Goal: Task Accomplishment & Management: Manage account settings

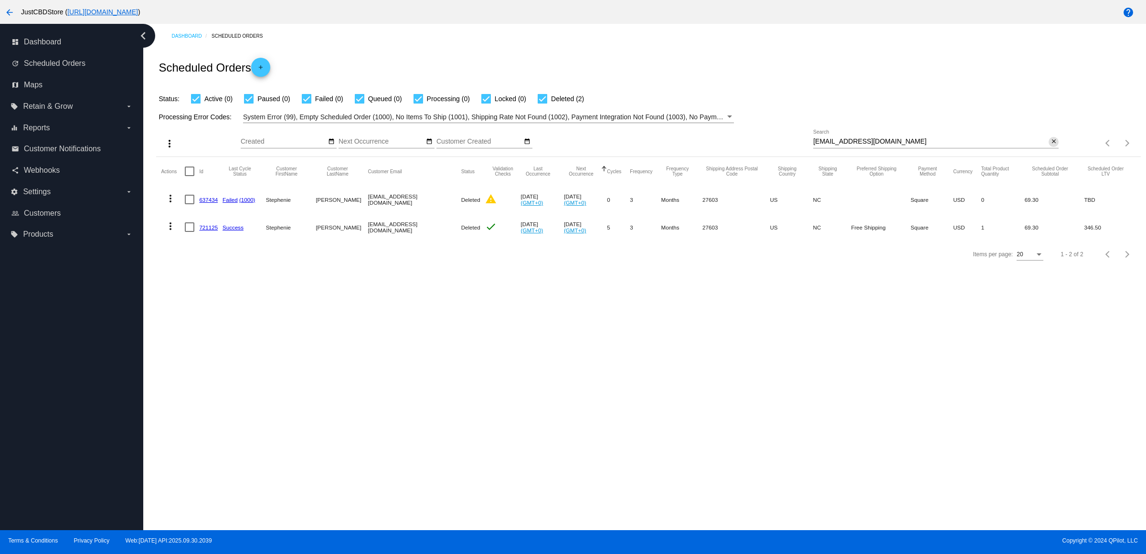
click at [1050, 146] on mat-icon "close" at bounding box center [1053, 142] width 7 height 8
click at [1049, 151] on mat-icon "search" at bounding box center [1052, 143] width 11 height 15
click at [1049, 146] on input "Search" at bounding box center [935, 142] width 245 height 8
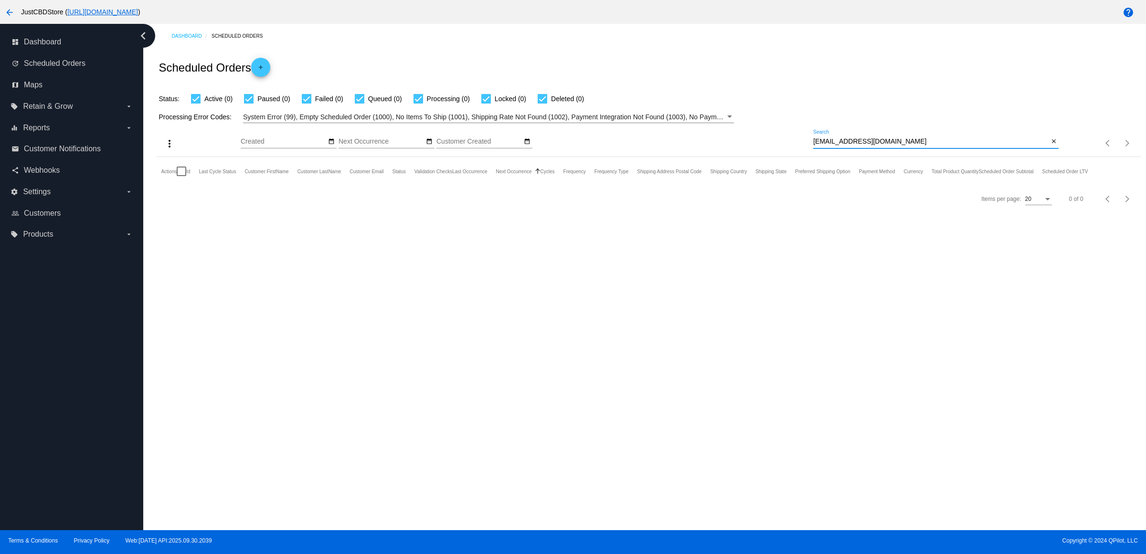
type input "[EMAIL_ADDRESS][DOMAIN_NAME]"
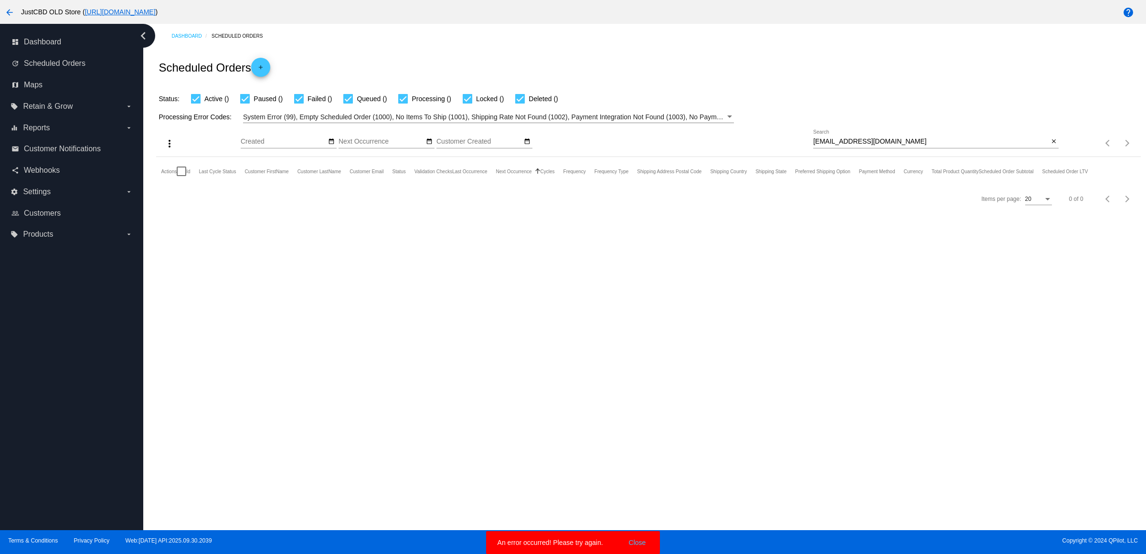
click at [6, 8] on mat-icon "arrow_back" at bounding box center [9, 12] width 11 height 11
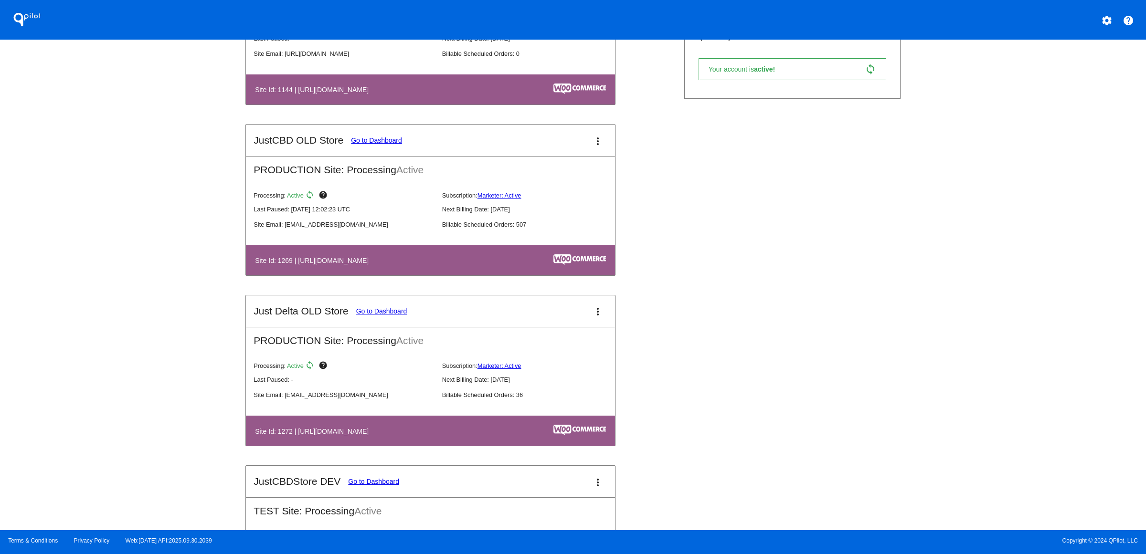
scroll to position [298, 0]
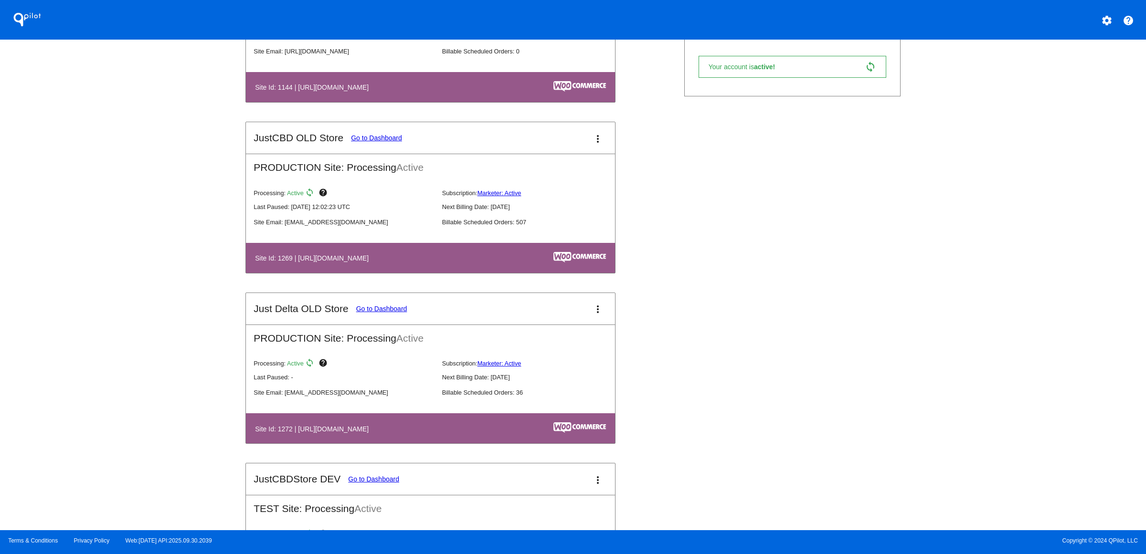
click at [351, 142] on link "Go to Dashboard" at bounding box center [376, 138] width 51 height 8
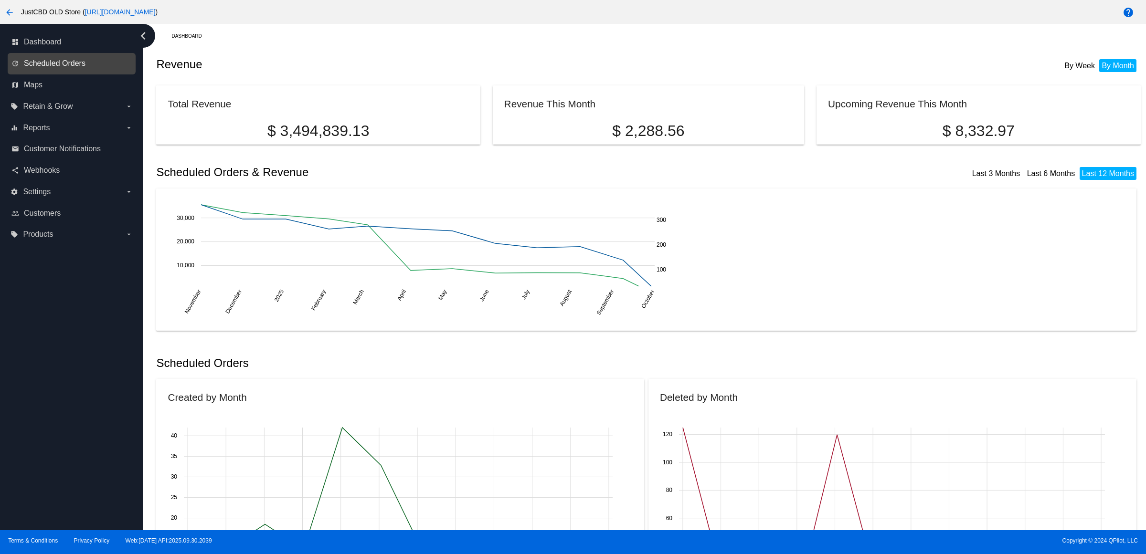
click at [85, 68] on span "Scheduled Orders" at bounding box center [55, 63] width 62 height 9
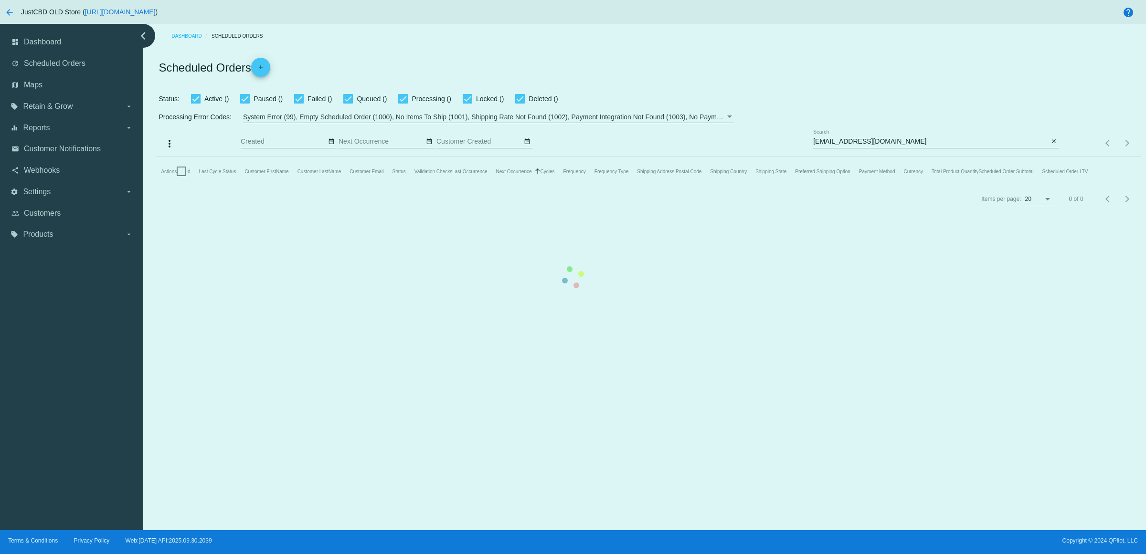
checkbox input "true"
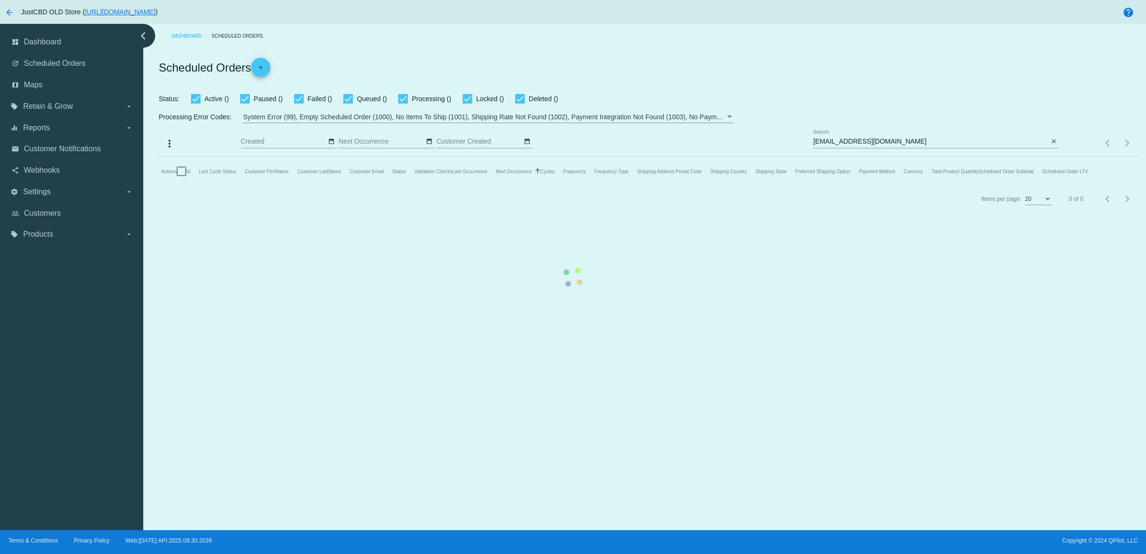
checkbox input "true"
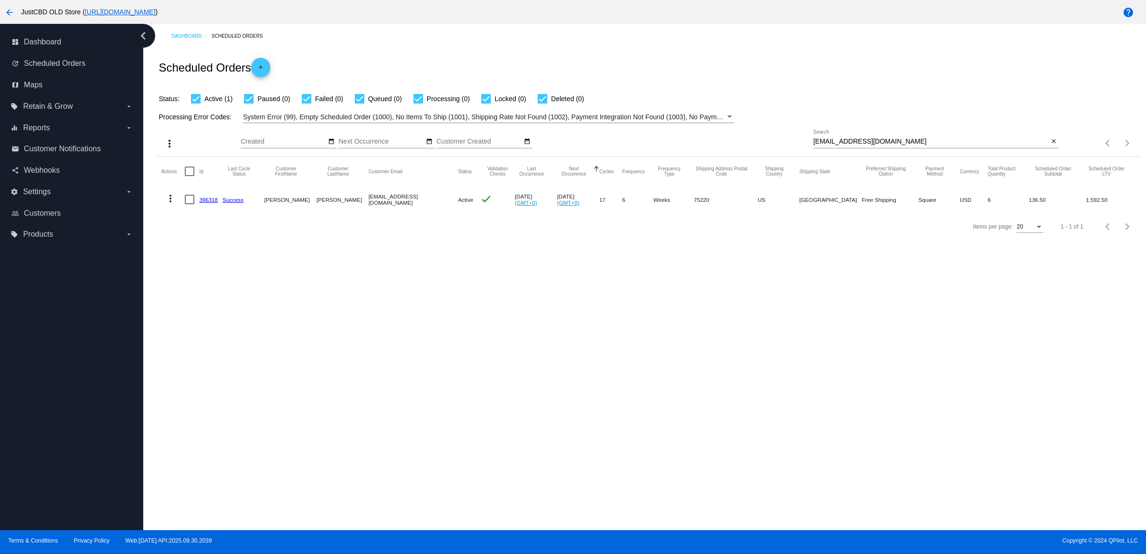
click at [204, 203] on link "396318" at bounding box center [208, 200] width 19 height 6
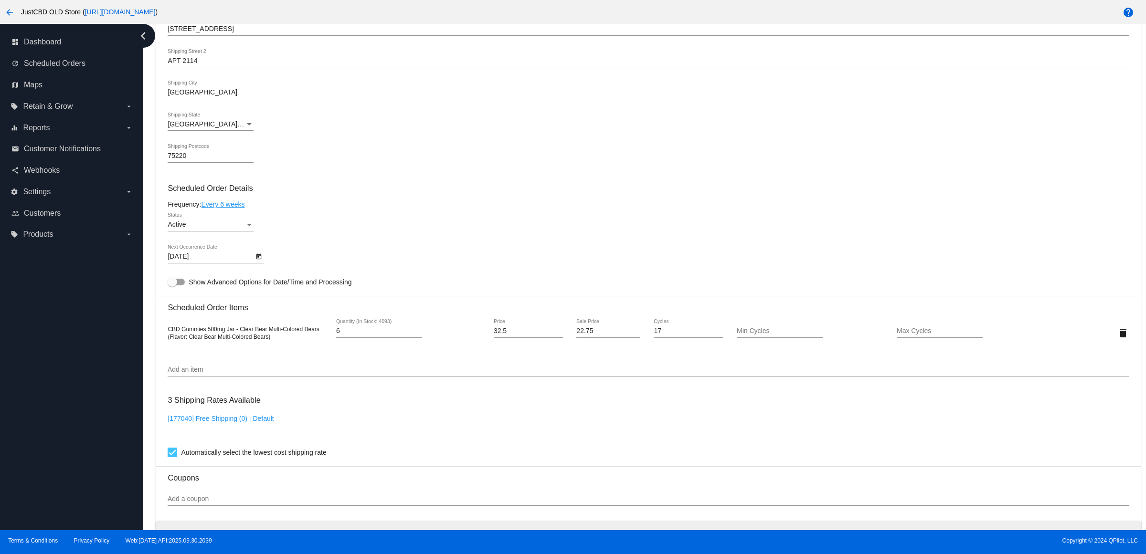
scroll to position [537, 0]
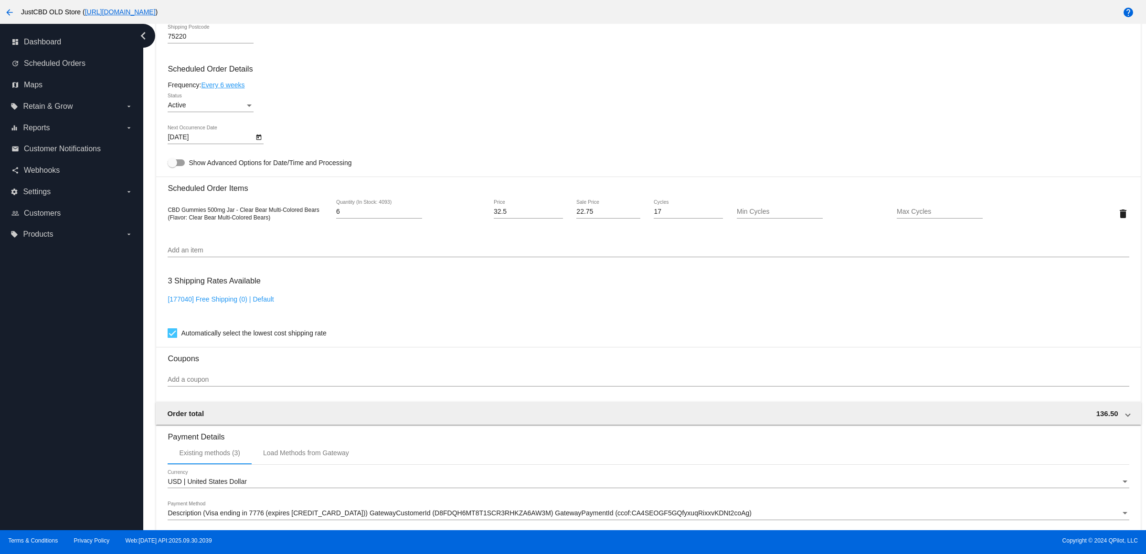
click at [685, 144] on div "[DATE] Next Occurrence Date" at bounding box center [648, 139] width 961 height 27
click at [262, 143] on icon "Open calendar" at bounding box center [258, 137] width 7 height 11
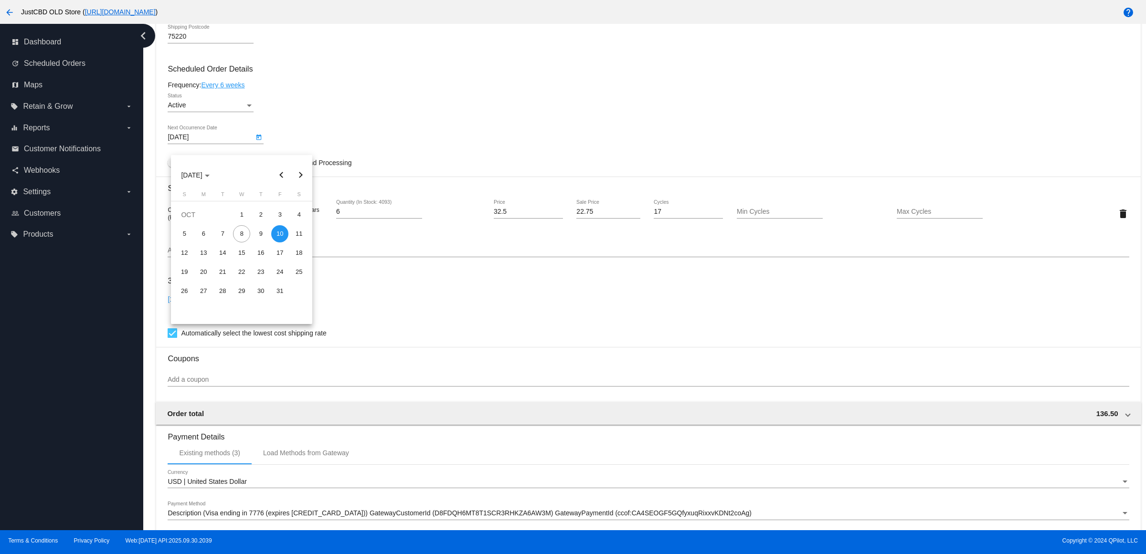
click at [303, 179] on button "Next month" at bounding box center [300, 175] width 19 height 19
click at [333, 117] on div at bounding box center [573, 277] width 1146 height 554
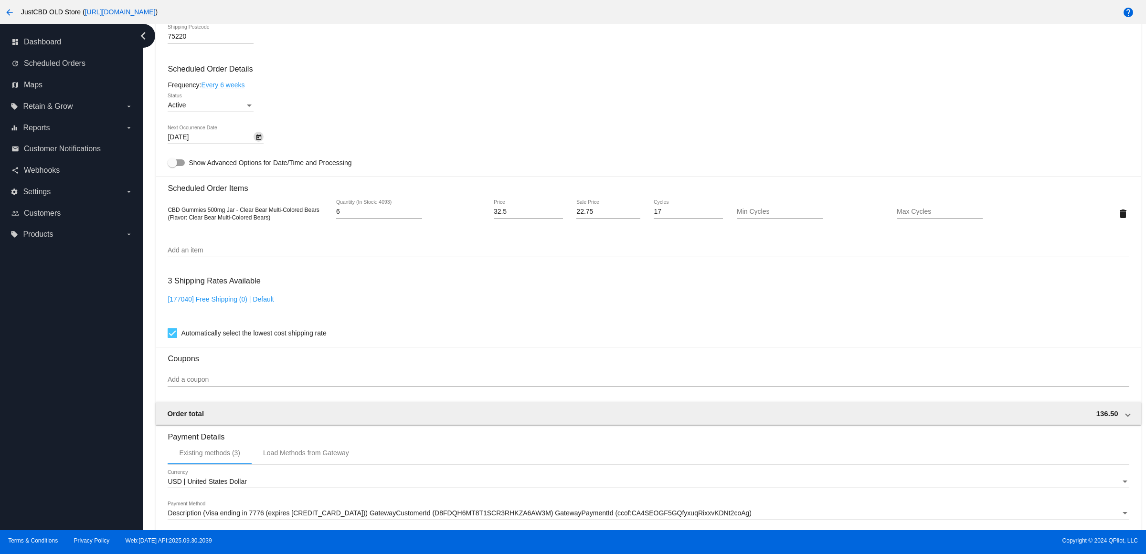
click at [261, 140] on icon "Open calendar" at bounding box center [258, 138] width 5 height 6
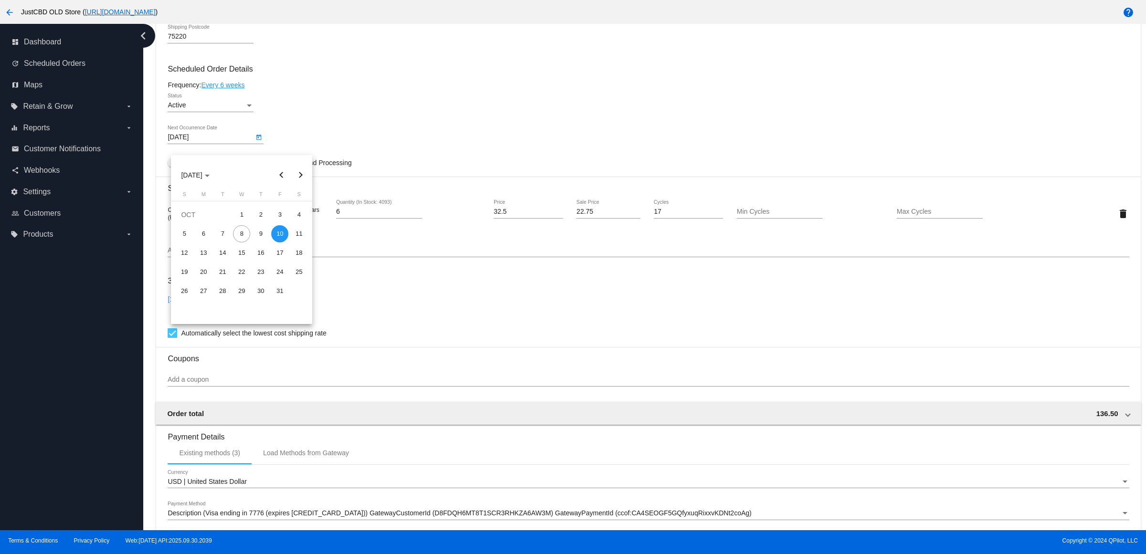
click at [295, 101] on div at bounding box center [573, 277] width 1146 height 554
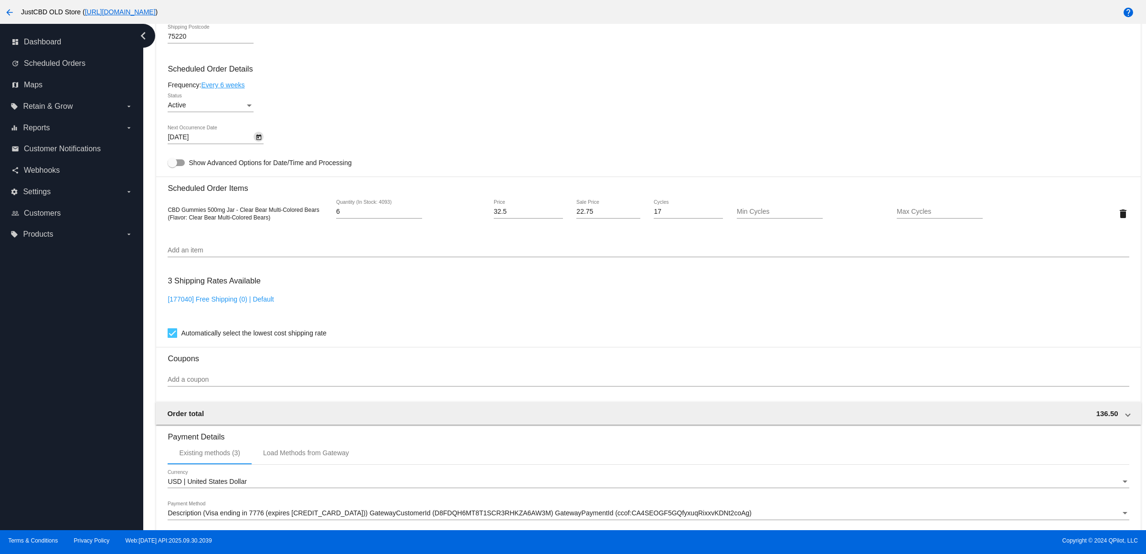
click at [231, 89] on link "Every 6 weeks" at bounding box center [222, 85] width 43 height 8
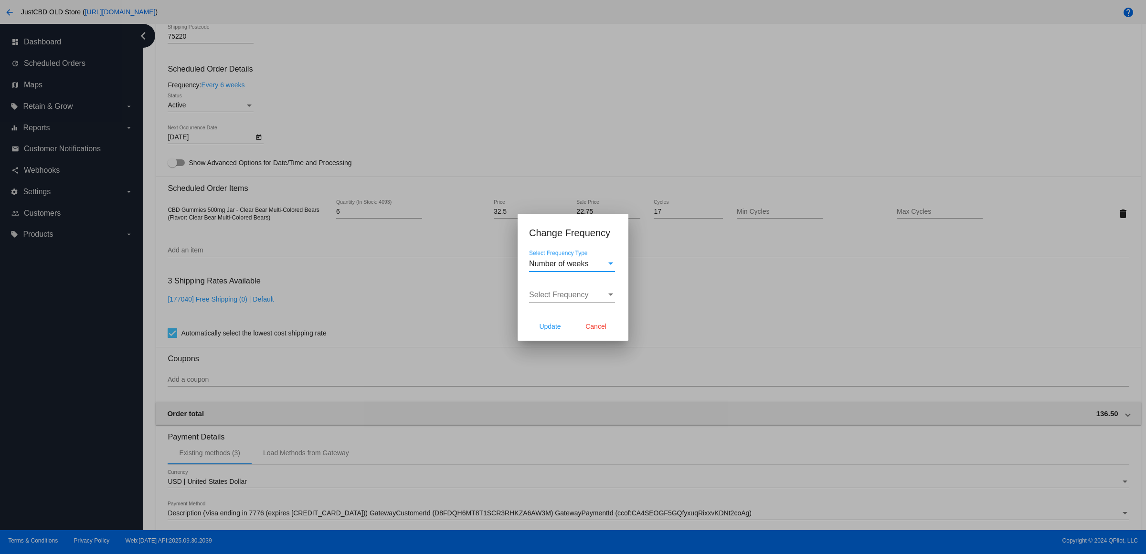
click at [557, 108] on div at bounding box center [573, 277] width 1146 height 554
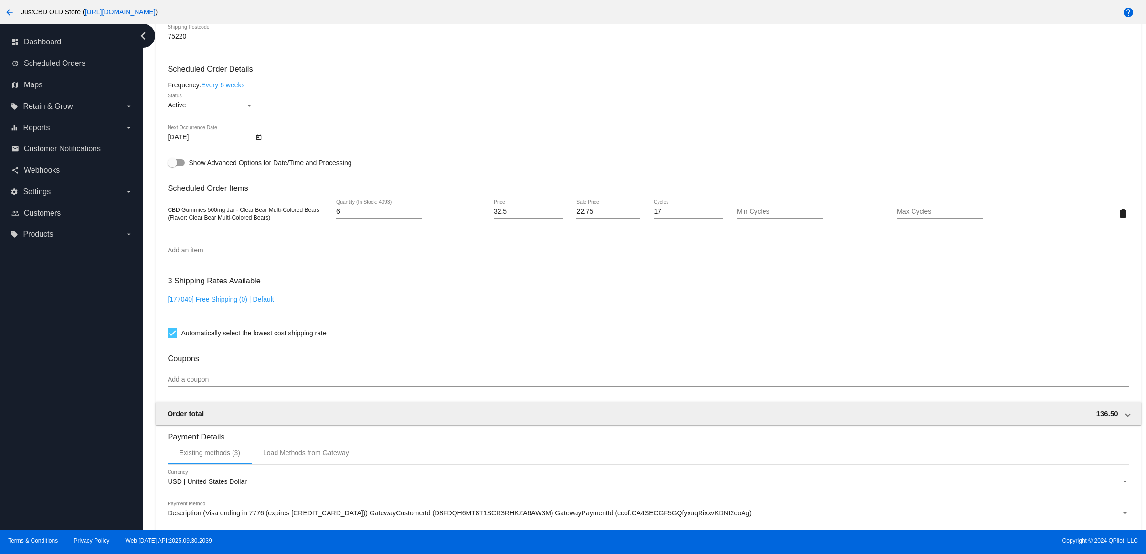
click at [235, 89] on link "Every 6 weeks" at bounding box center [222, 85] width 43 height 8
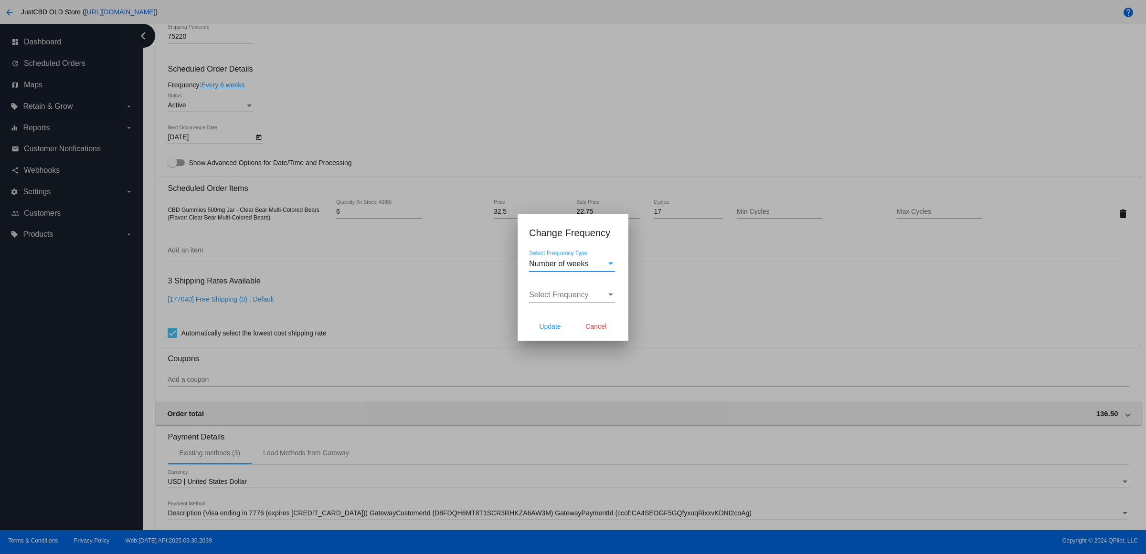
click at [578, 260] on span "Number of weeks" at bounding box center [559, 264] width 60 height 8
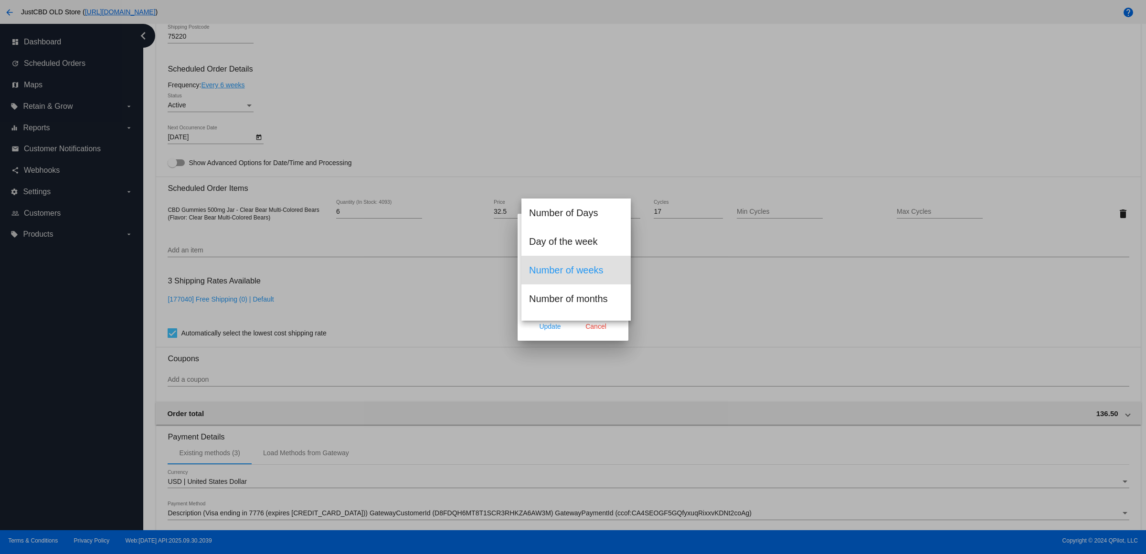
scroll to position [11, 0]
click at [593, 294] on span "Number of months" at bounding box center [576, 288] width 94 height 29
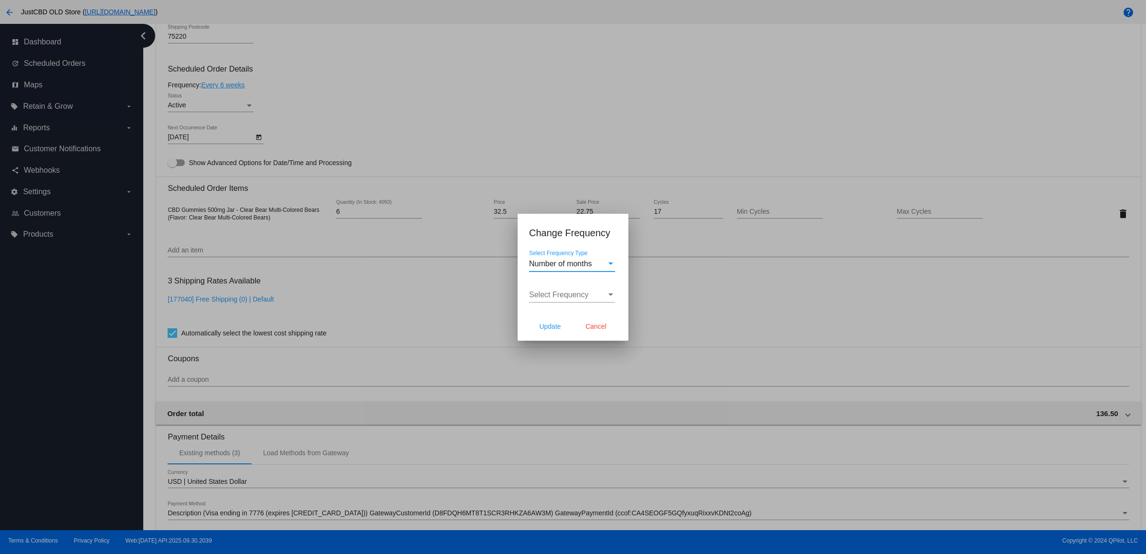
click at [582, 260] on span "Number of months" at bounding box center [560, 264] width 63 height 8
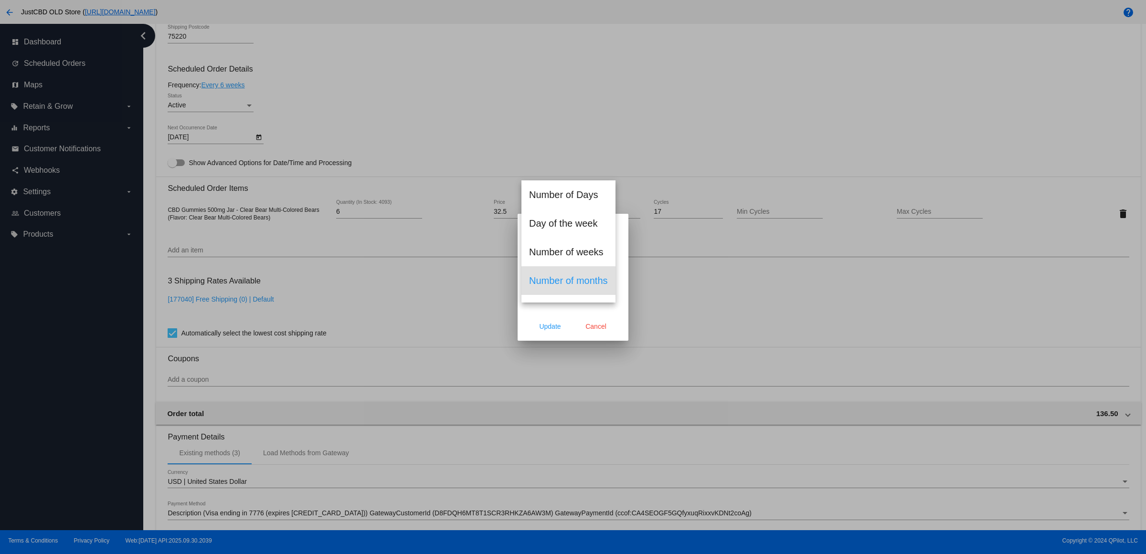
scroll to position [21, 0]
click at [589, 227] on span "Number of weeks" at bounding box center [576, 231] width 94 height 29
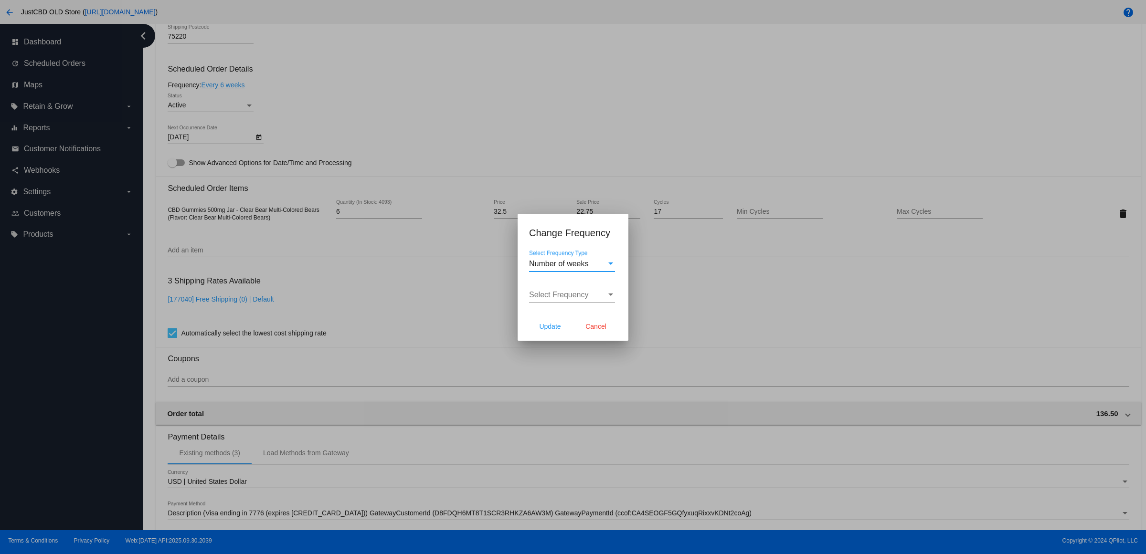
click at [585, 299] on span "Select Frequency" at bounding box center [559, 295] width 60 height 8
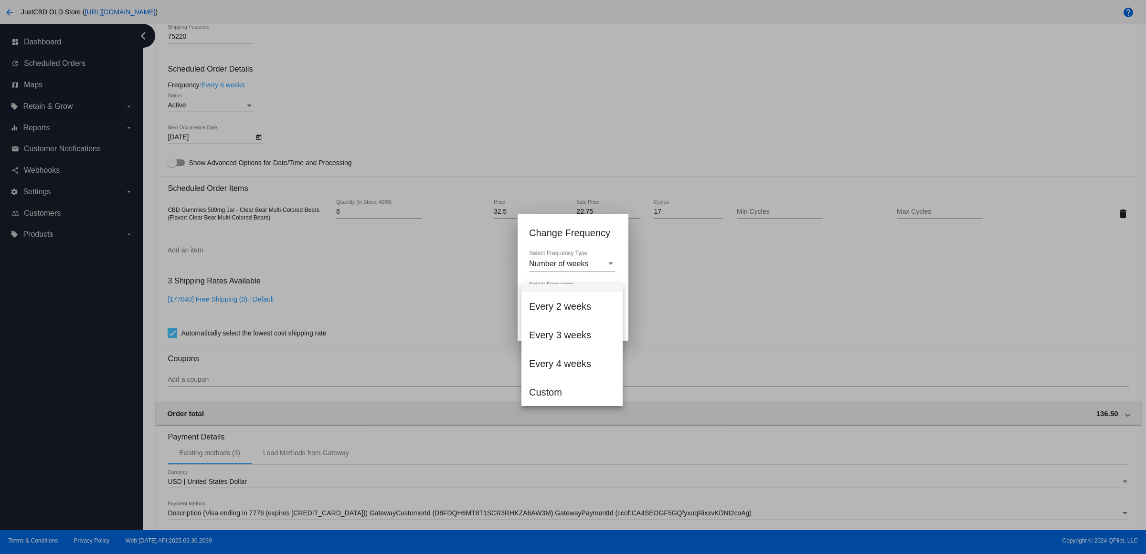
click at [581, 406] on div at bounding box center [573, 277] width 1146 height 554
click at [577, 390] on div at bounding box center [573, 277] width 1146 height 554
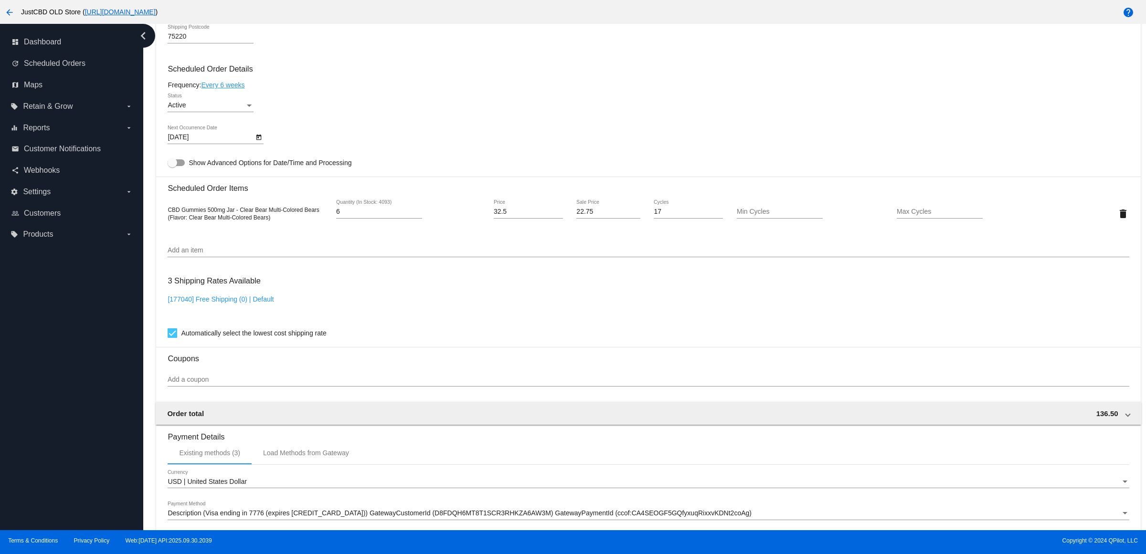
click at [239, 89] on link "Every 6 weeks" at bounding box center [222, 85] width 43 height 8
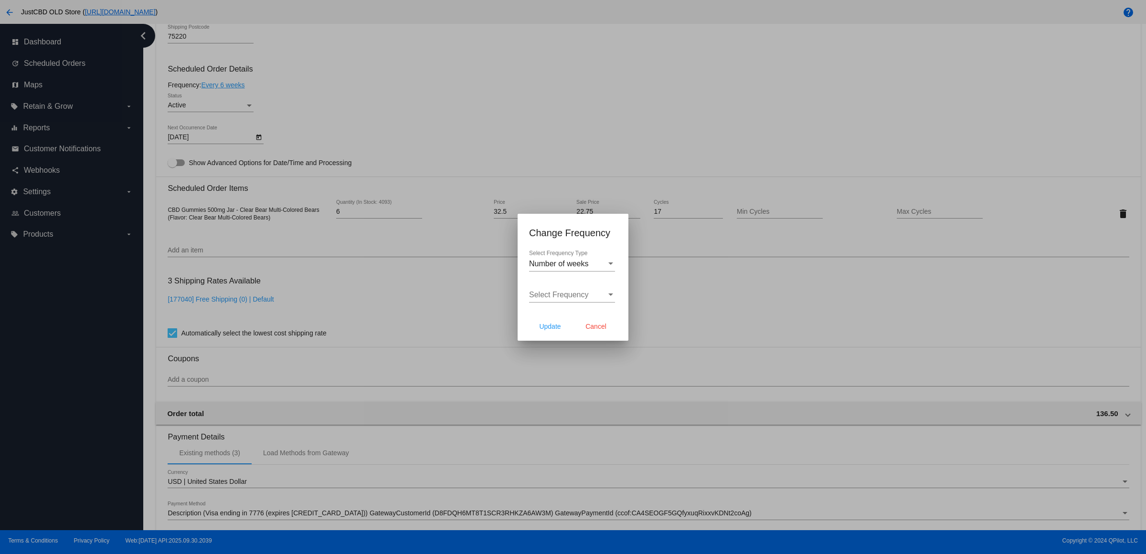
click at [589, 266] on div "Number of weeks Select Frequency Type" at bounding box center [572, 260] width 86 height 21
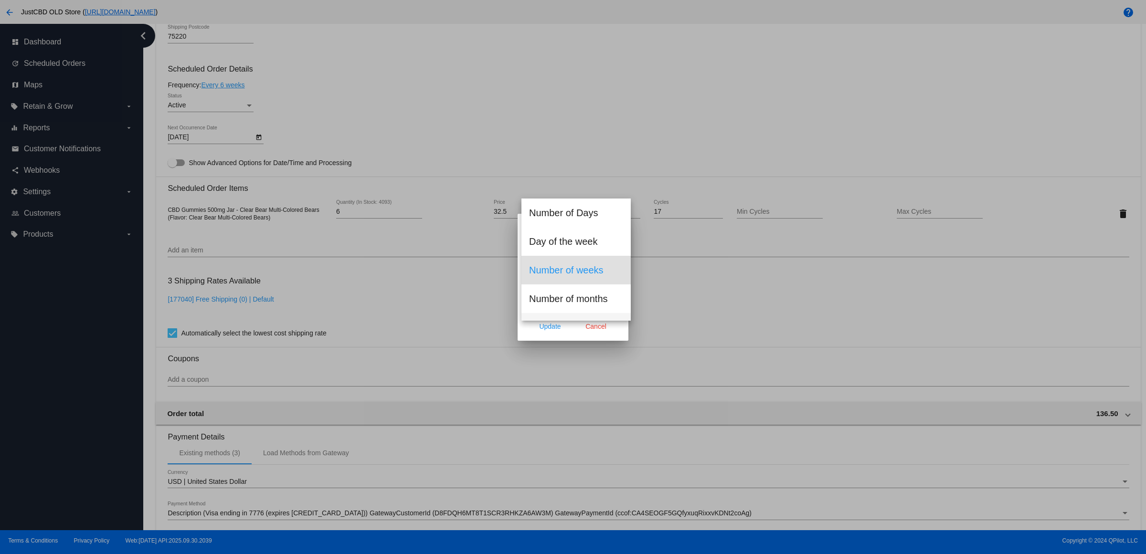
scroll to position [11, 0]
click at [586, 253] on span "Number of weeks" at bounding box center [576, 259] width 94 height 29
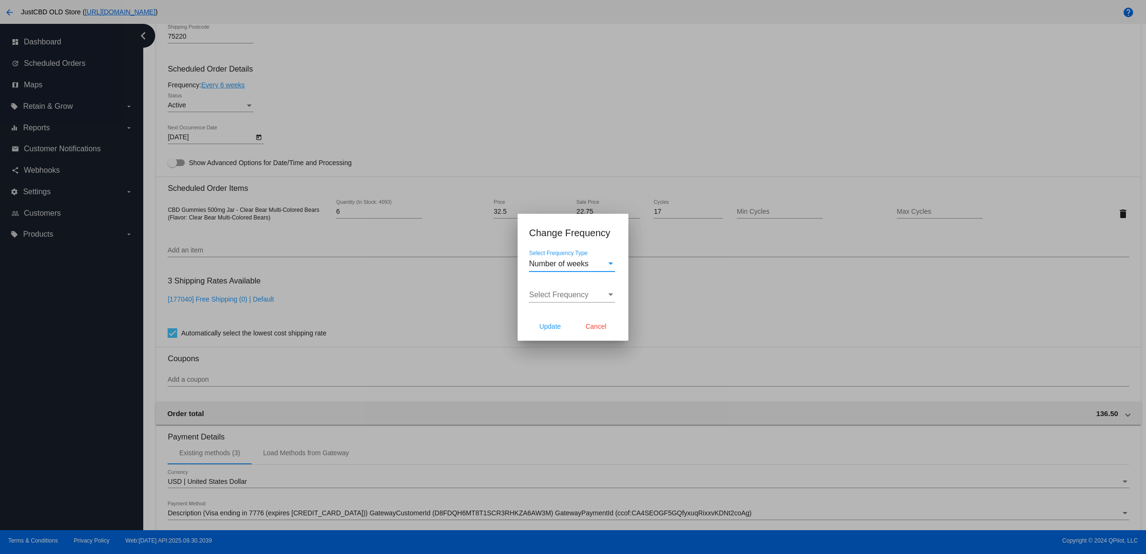
click at [589, 297] on span "Select Frequency" at bounding box center [559, 295] width 60 height 8
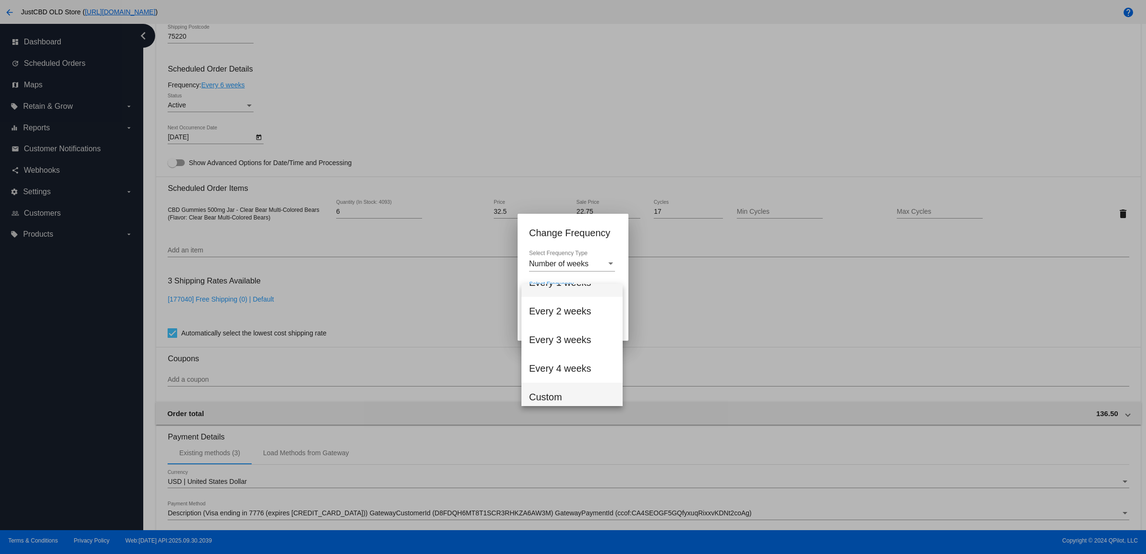
scroll to position [21, 0]
click at [580, 404] on span "Custom" at bounding box center [572, 392] width 86 height 29
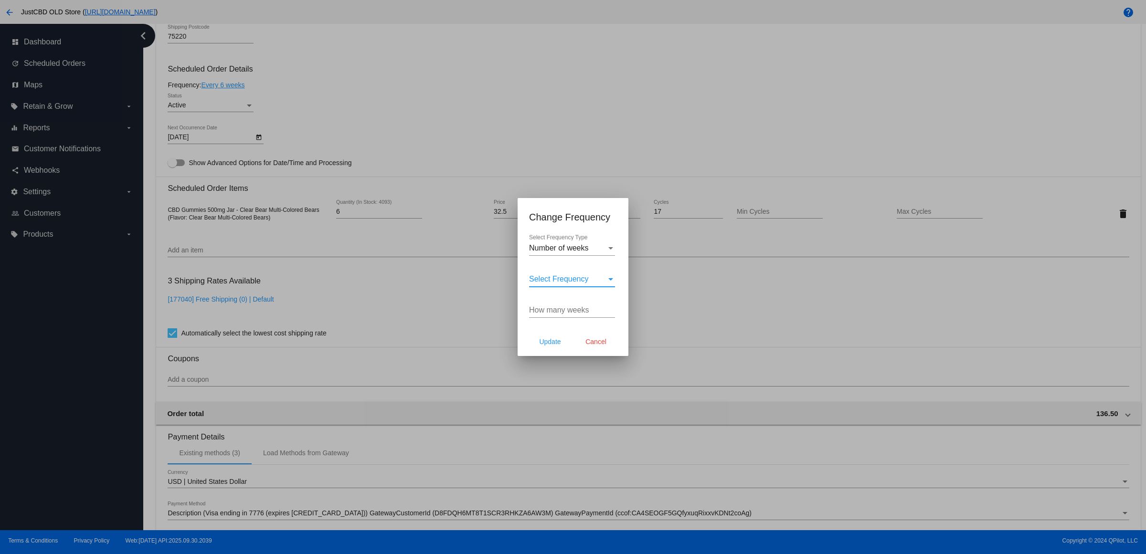
click at [569, 315] on input "How many weeks" at bounding box center [572, 310] width 86 height 9
type input "8"
click at [547, 346] on span "Update" at bounding box center [549, 342] width 21 height 8
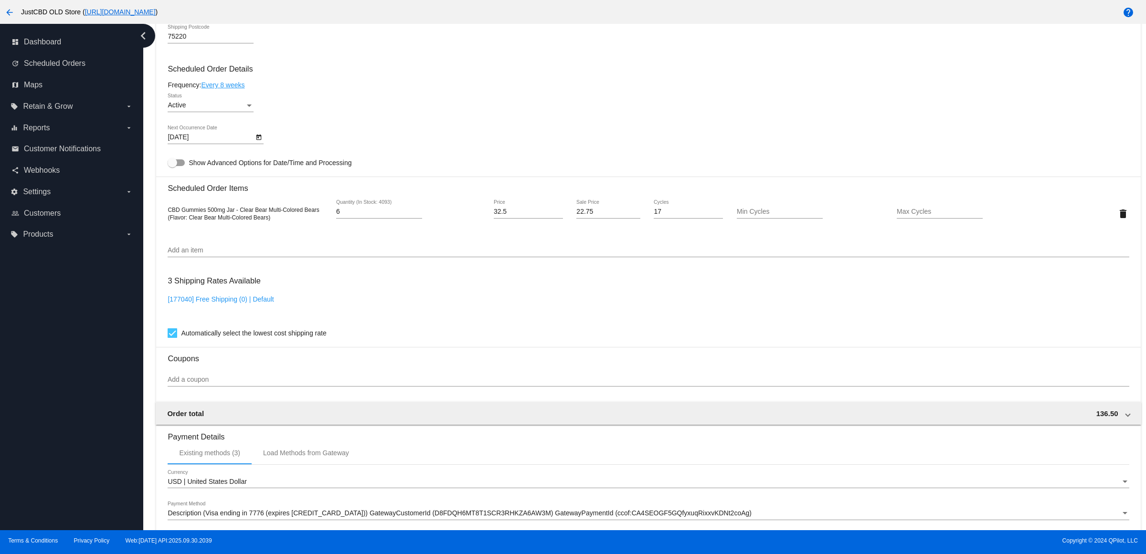
type input "[DATE]"
click at [262, 140] on icon "Open calendar" at bounding box center [258, 138] width 5 height 6
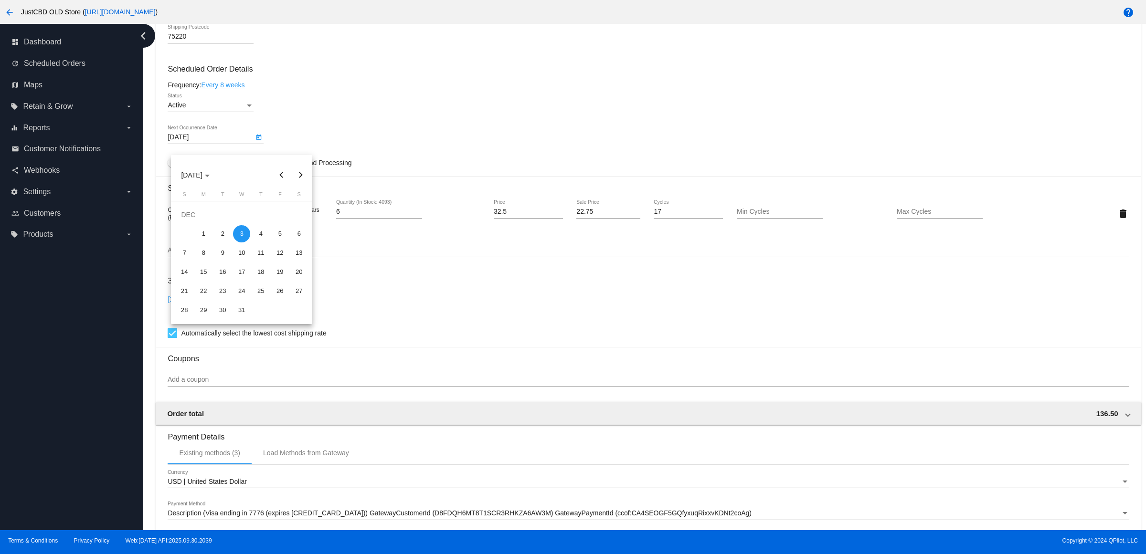
click at [283, 175] on button "Previous month" at bounding box center [281, 175] width 19 height 19
click at [299, 173] on button "Next month" at bounding box center [300, 175] width 19 height 19
click at [368, 142] on div at bounding box center [573, 277] width 1146 height 554
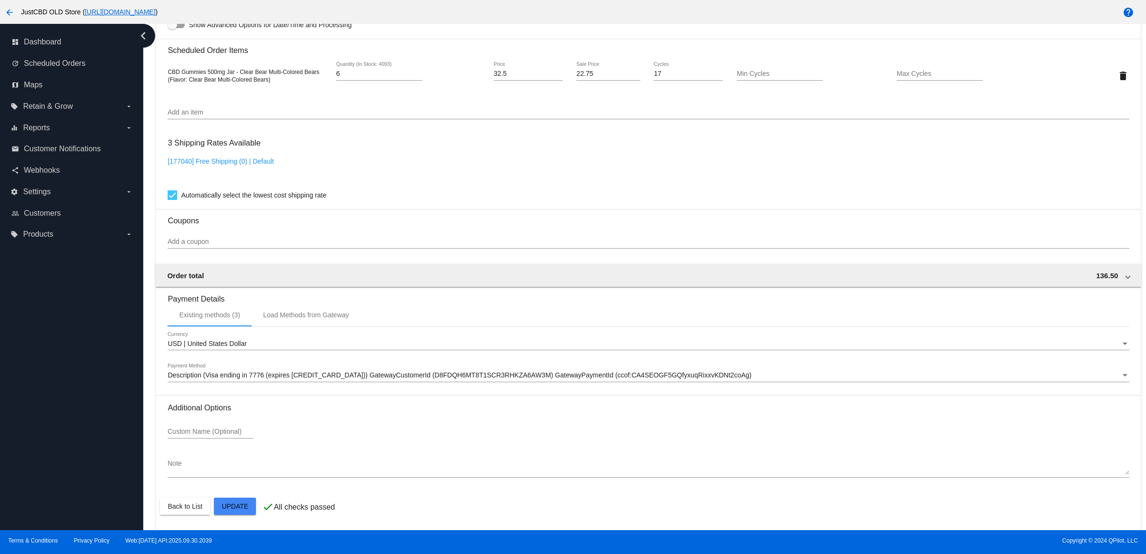
scroll to position [686, 0]
click at [242, 504] on mat-card "Customer 1258091: [PERSON_NAME] [PERSON_NAME][EMAIL_ADDRESS][DOMAIN_NAME] Custo…" at bounding box center [648, 53] width 984 height 955
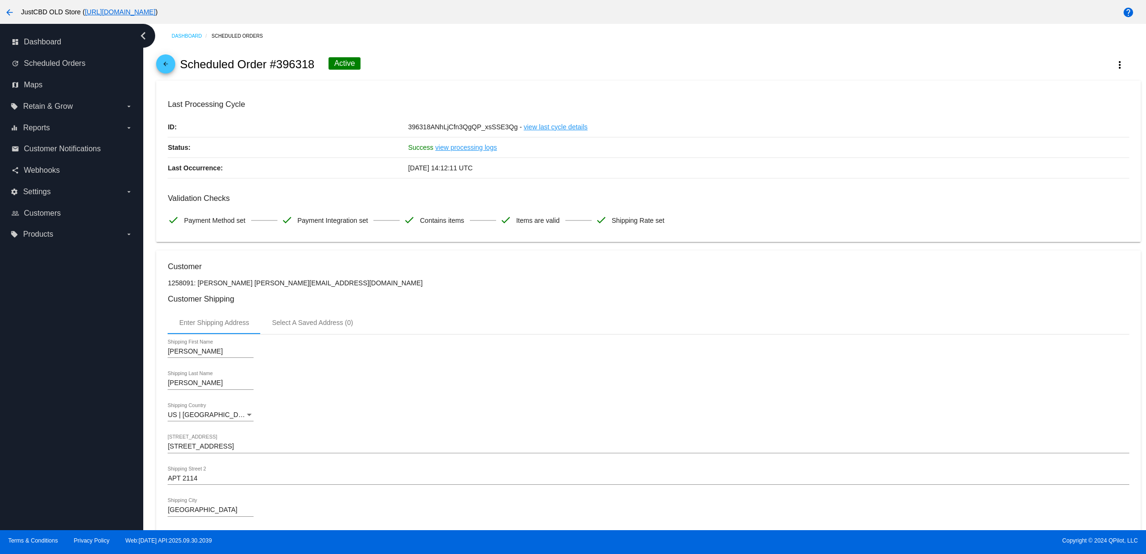
scroll to position [477, 0]
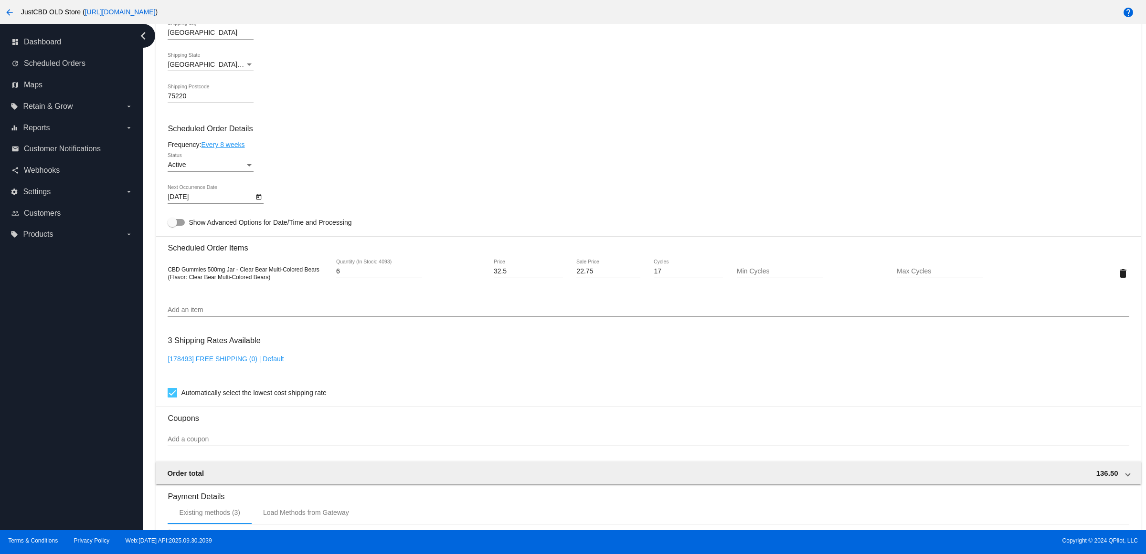
click at [447, 204] on div "[DATE] Next Occurrence Date" at bounding box center [648, 198] width 961 height 27
click at [459, 204] on div "[DATE] Next Occurrence Date" at bounding box center [648, 198] width 961 height 27
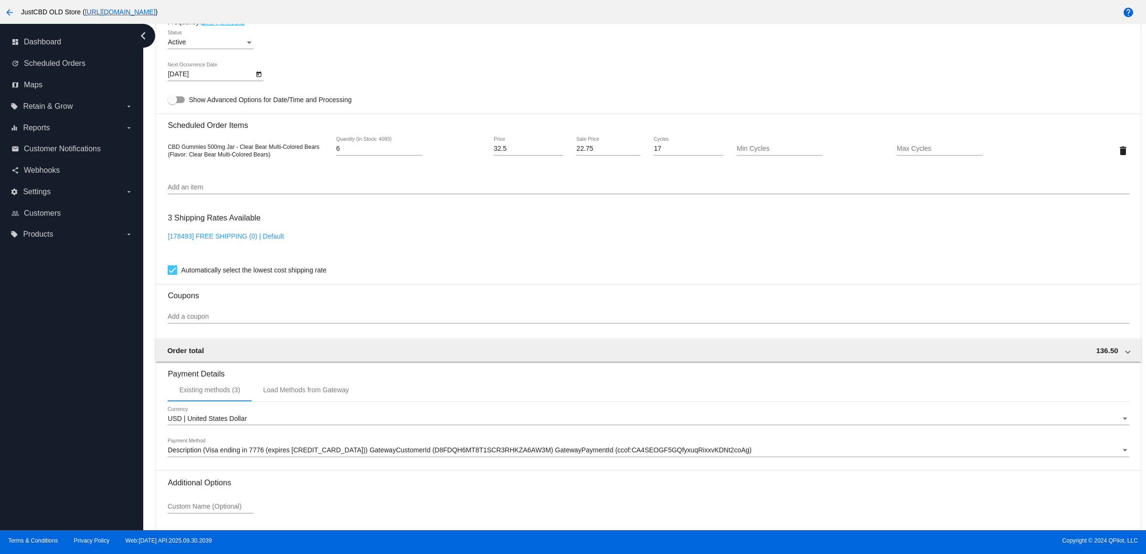
scroll to position [686, 0]
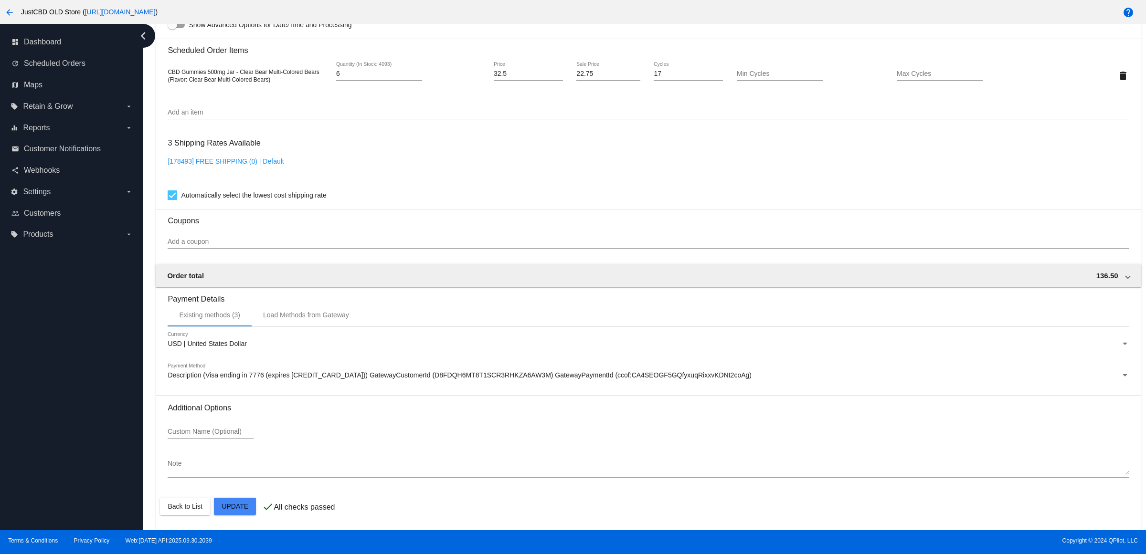
click at [252, 506] on mat-card "Customer 1258091: [PERSON_NAME] [PERSON_NAME][EMAIL_ADDRESS][DOMAIN_NAME] Custo…" at bounding box center [648, 53] width 984 height 955
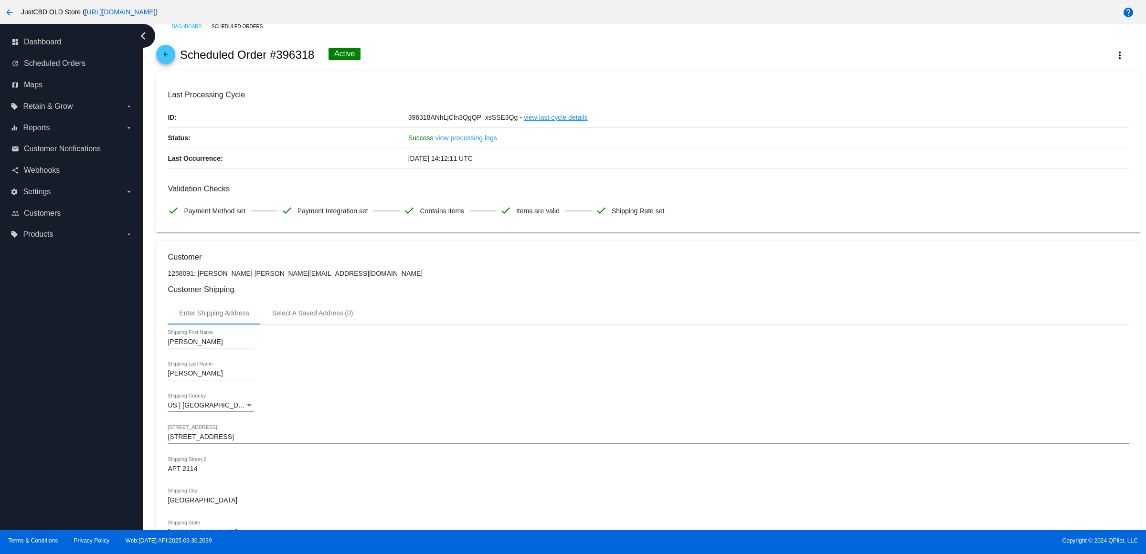
scroll to position [0, 0]
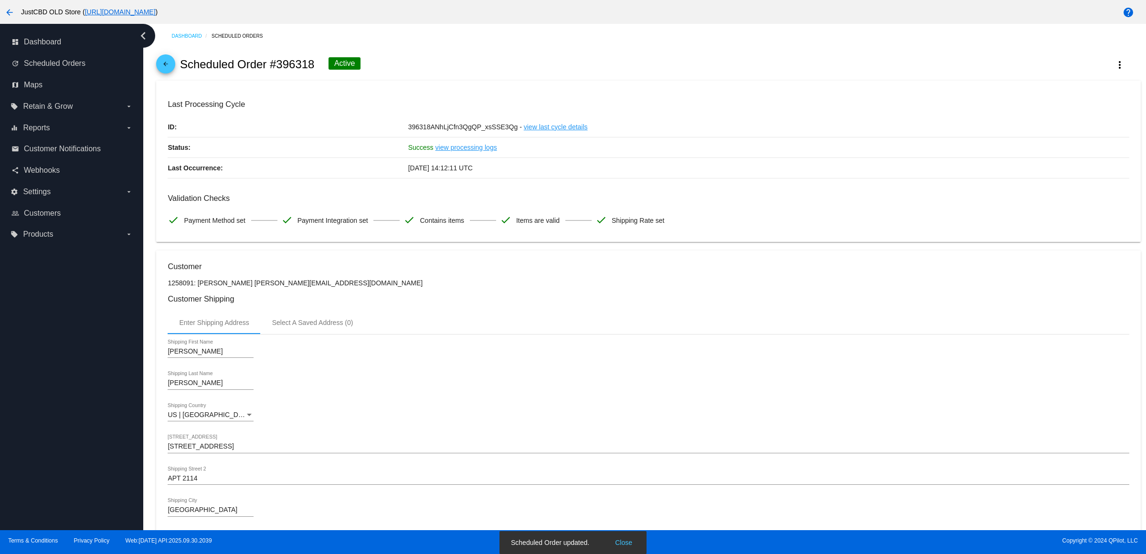
click at [171, 72] on mat-icon "arrow_back" at bounding box center [165, 66] width 11 height 11
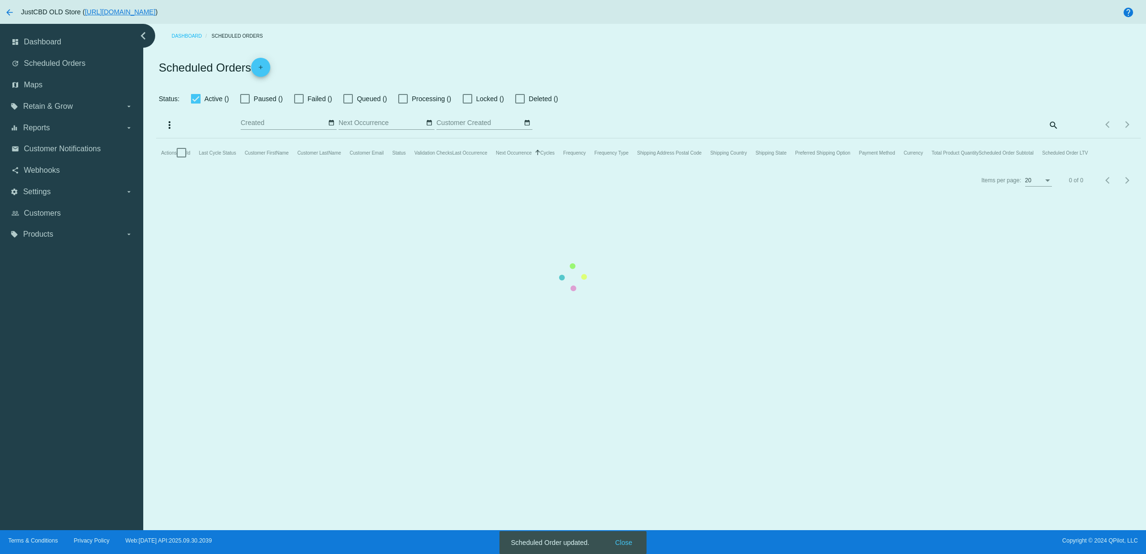
checkbox input "true"
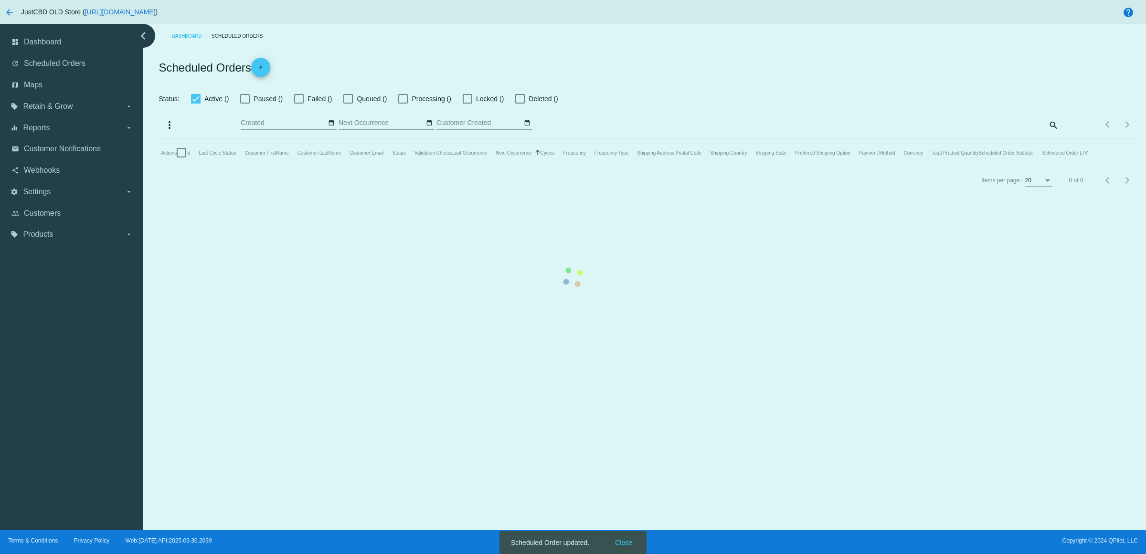
checkbox input "true"
